Goal: Task Accomplishment & Management: Understand process/instructions

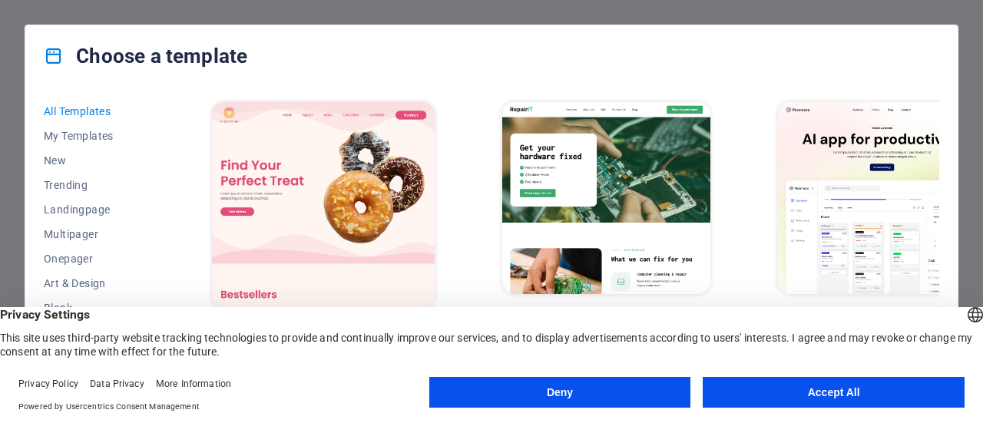
click at [771, 403] on button "Accept All" at bounding box center [834, 392] width 262 height 31
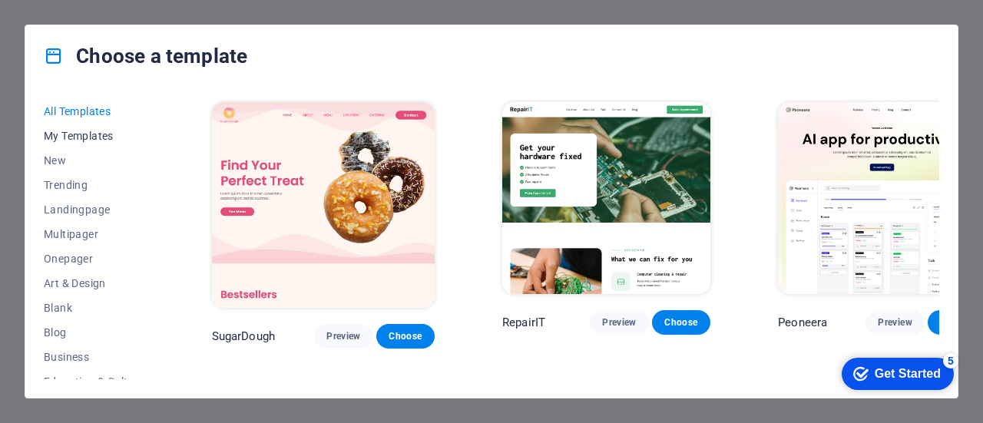
click at [74, 139] on span "My Templates" at bounding box center [94, 136] width 101 height 12
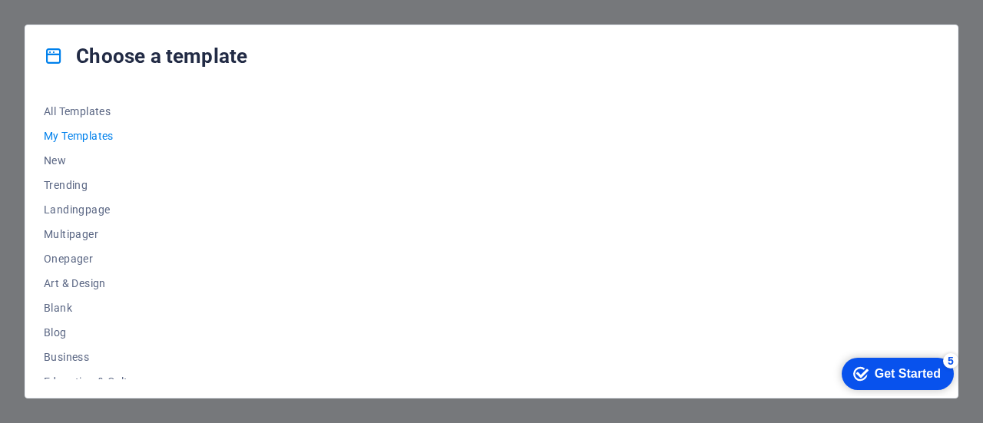
click at [91, 131] on span "My Templates" at bounding box center [94, 136] width 101 height 12
click at [897, 371] on div "Get Started" at bounding box center [908, 374] width 66 height 14
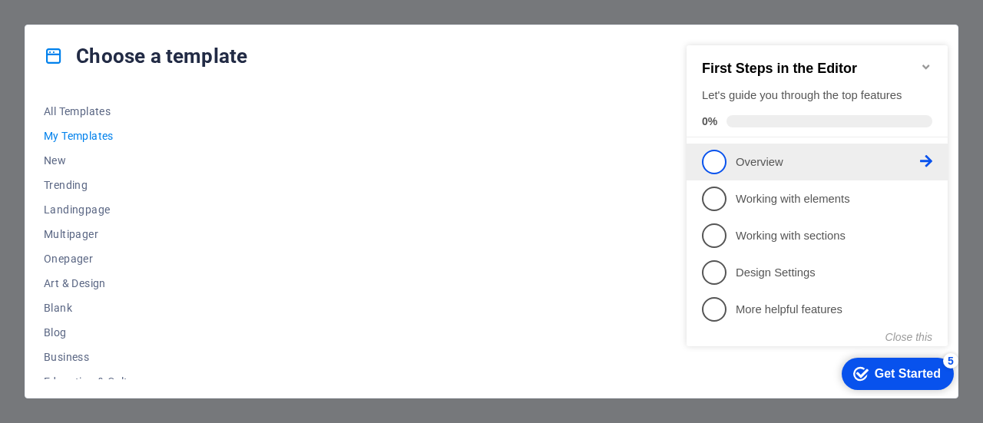
click at [757, 159] on p "Overview - incomplete" at bounding box center [828, 162] width 184 height 16
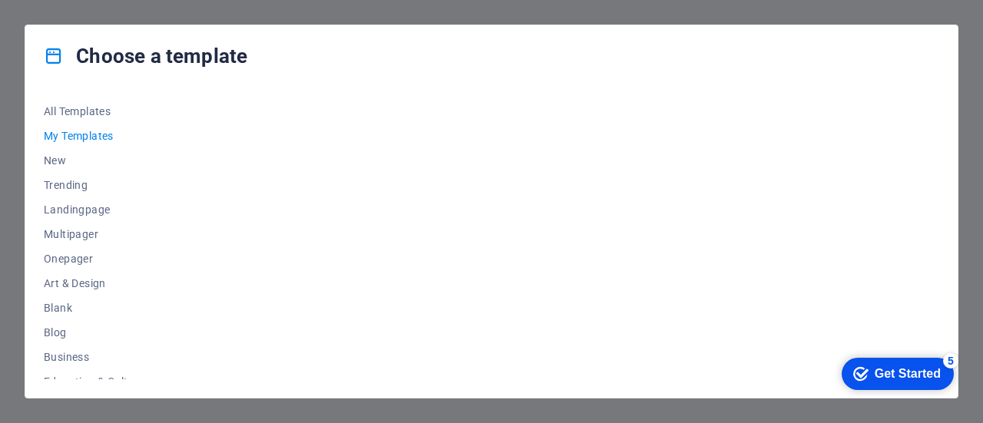
click at [923, 374] on div "Get Started" at bounding box center [908, 374] width 66 height 14
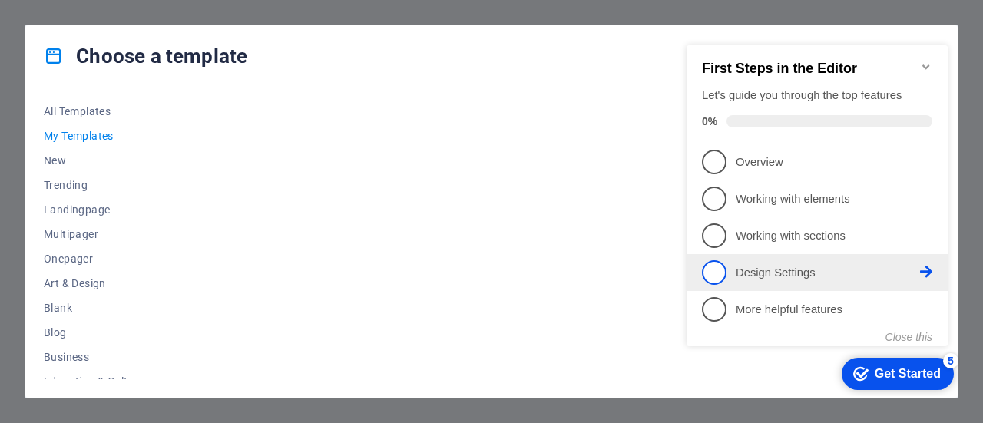
click at [810, 266] on p "Design Settings - incomplete" at bounding box center [828, 273] width 184 height 16
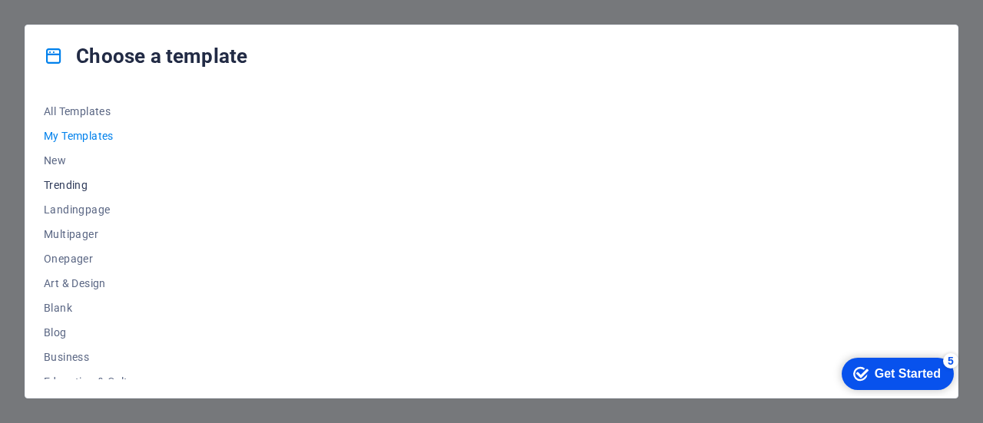
click at [51, 188] on span "Trending" at bounding box center [94, 185] width 101 height 12
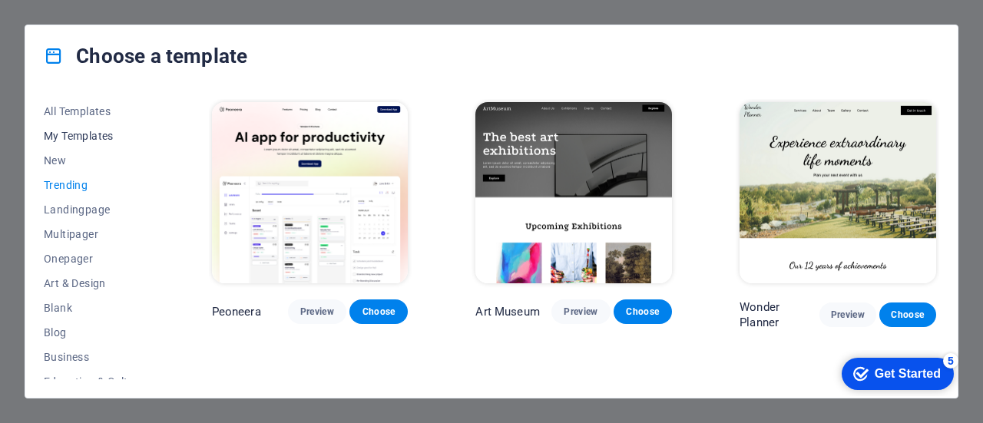
click at [68, 135] on span "My Templates" at bounding box center [94, 136] width 101 height 12
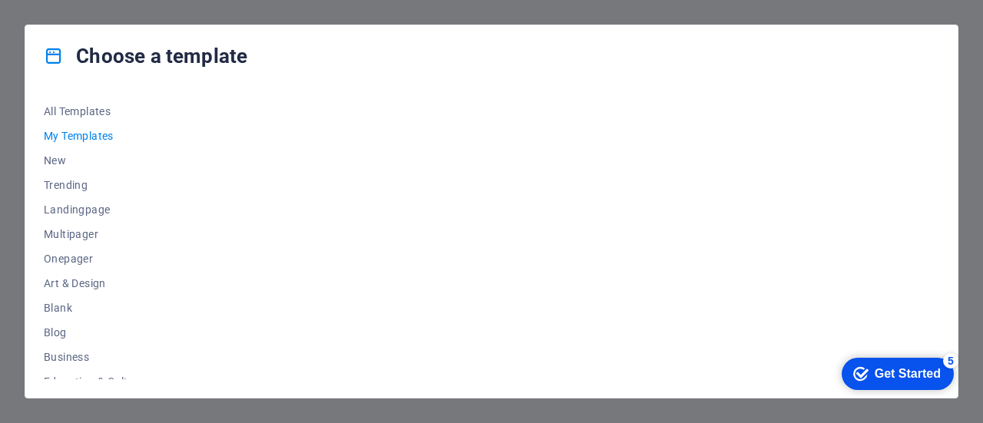
click at [895, 373] on div "Get Started" at bounding box center [908, 374] width 66 height 14
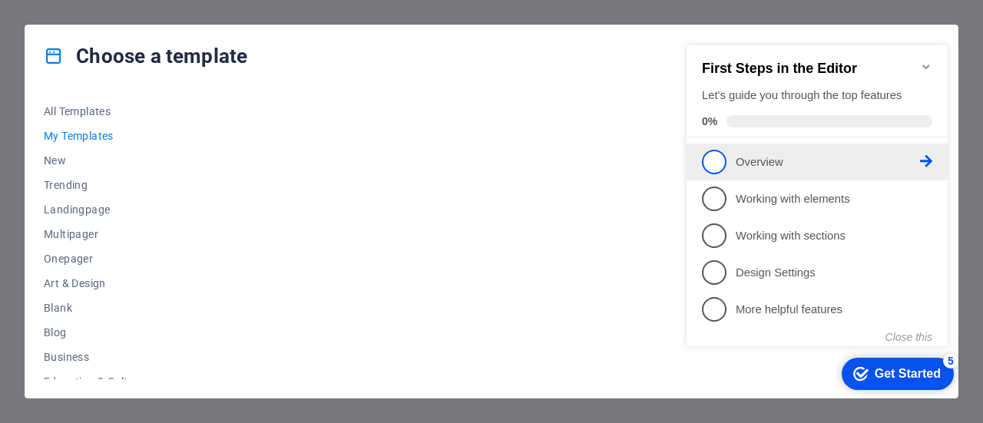
click at [705, 157] on span "1" at bounding box center [714, 162] width 25 height 25
